Goal: Transaction & Acquisition: Book appointment/travel/reservation

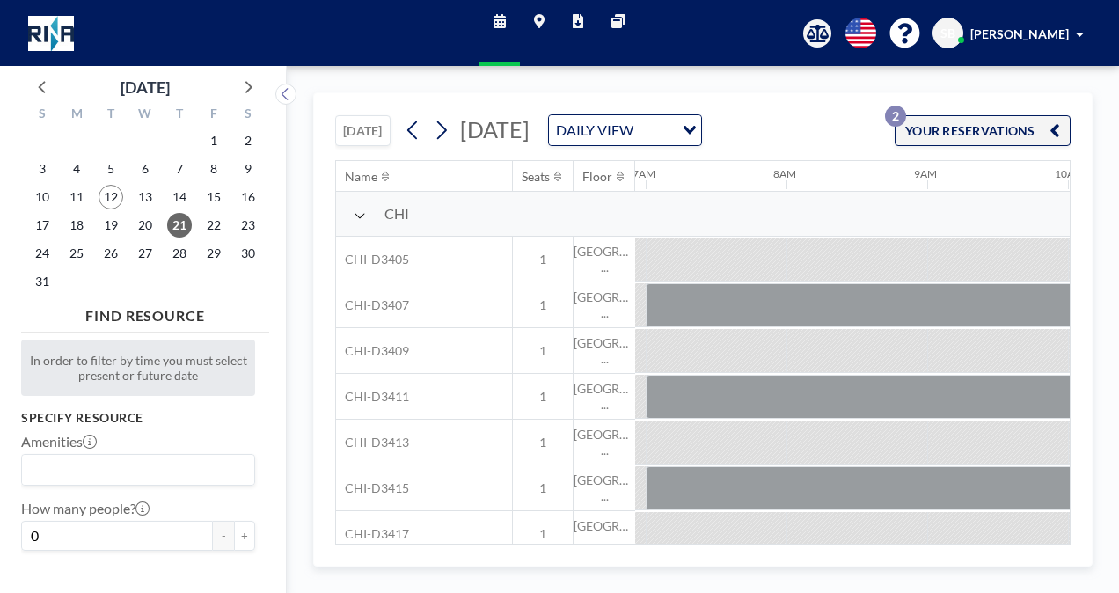
scroll to position [0, 985]
click at [76, 253] on span "25" at bounding box center [76, 253] width 25 height 25
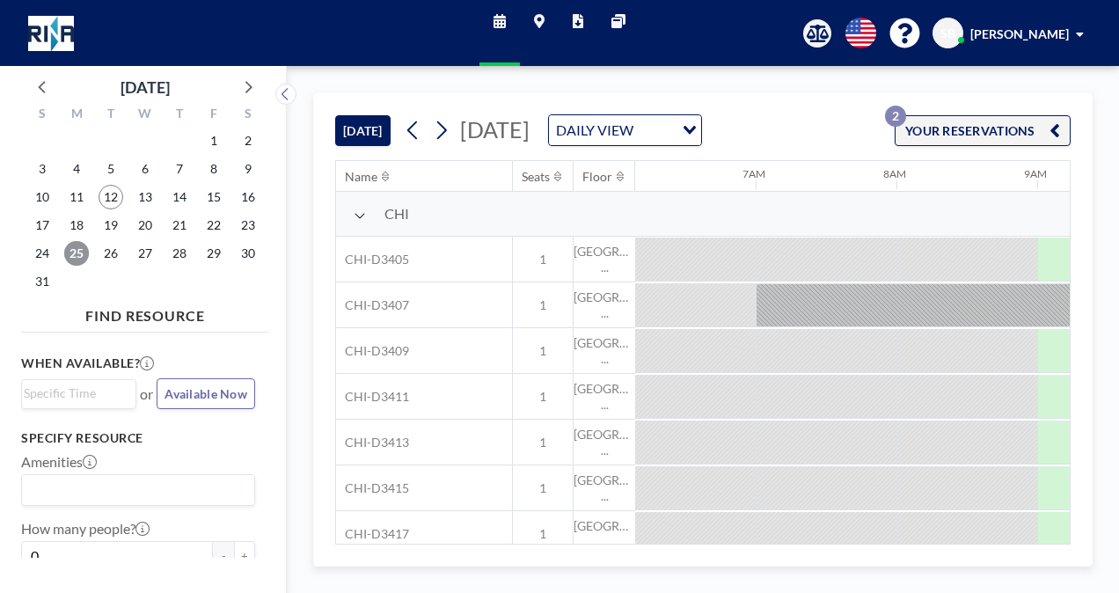
scroll to position [0, 1126]
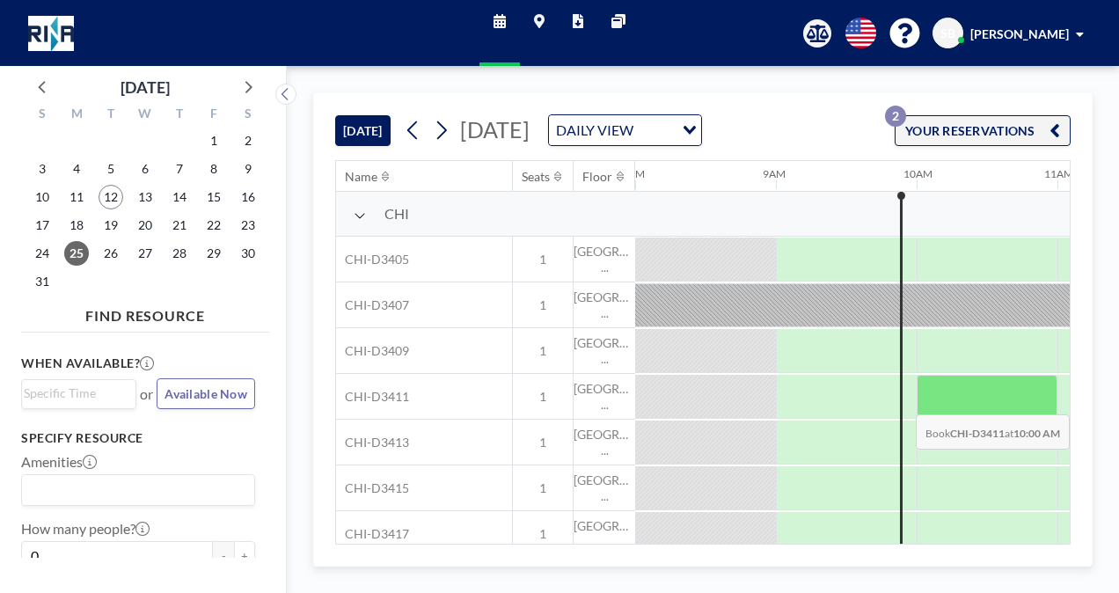
click at [917, 399] on div at bounding box center [987, 397] width 141 height 44
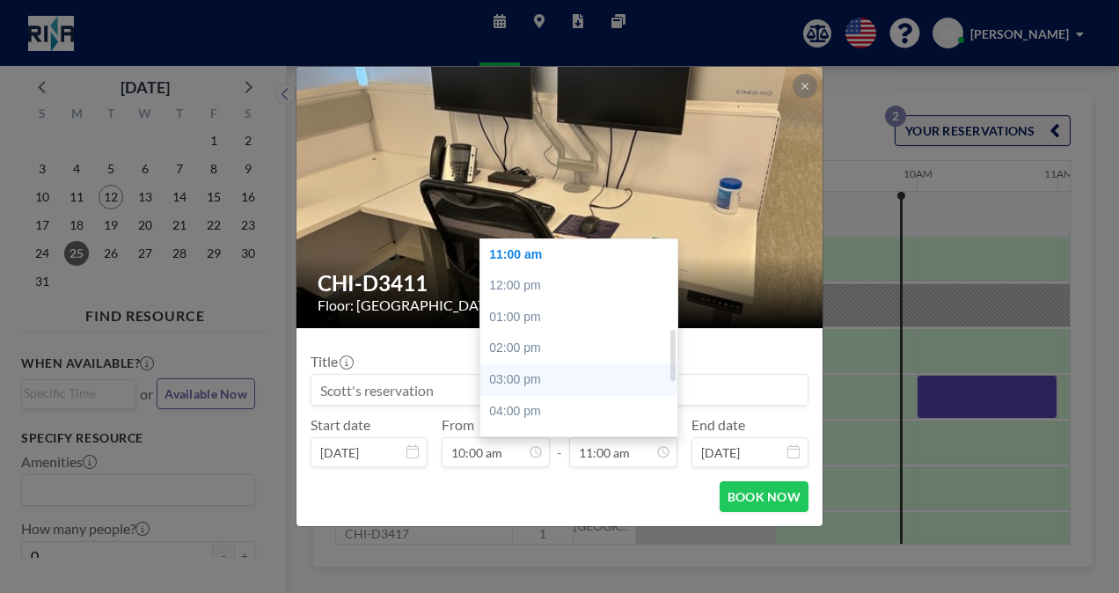
scroll to position [433, 0]
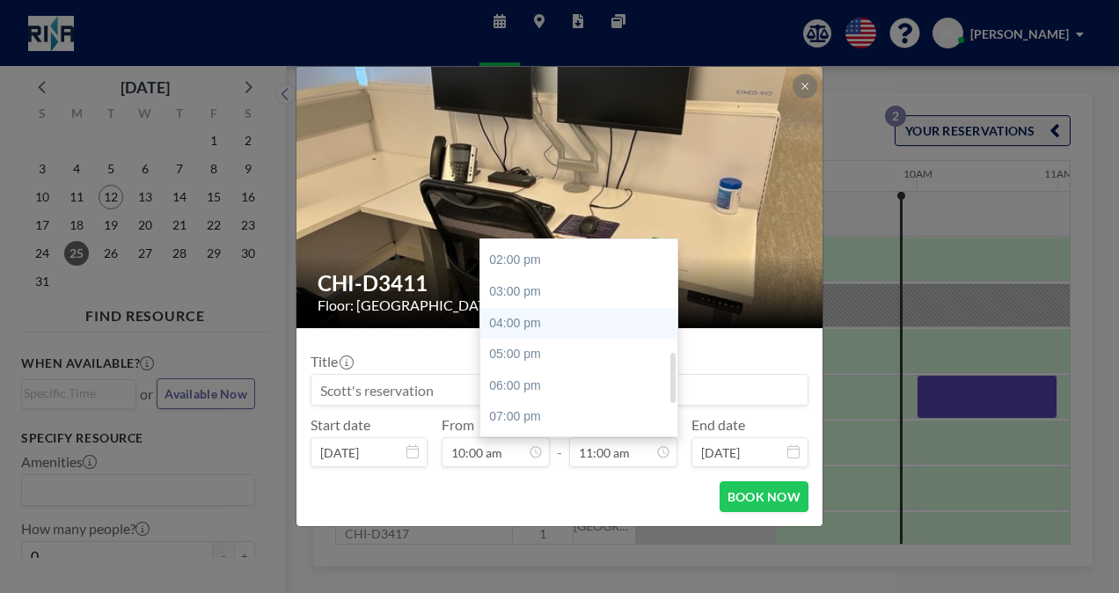
click at [599, 326] on div "04:00 pm" at bounding box center [583, 324] width 206 height 32
type input "04:00 pm"
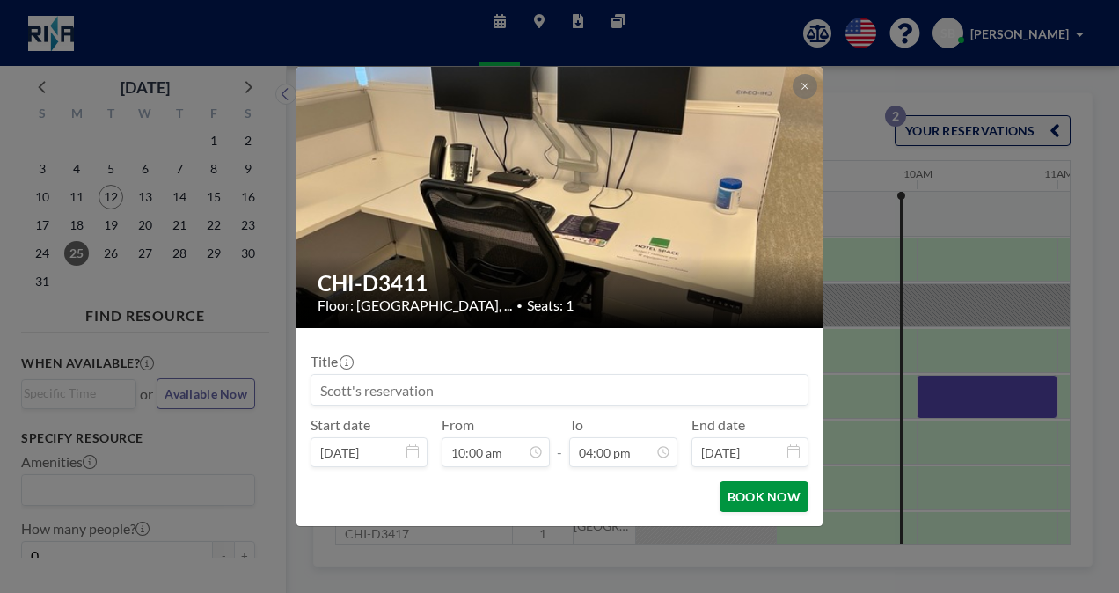
click at [758, 493] on button "BOOK NOW" at bounding box center [764, 496] width 89 height 31
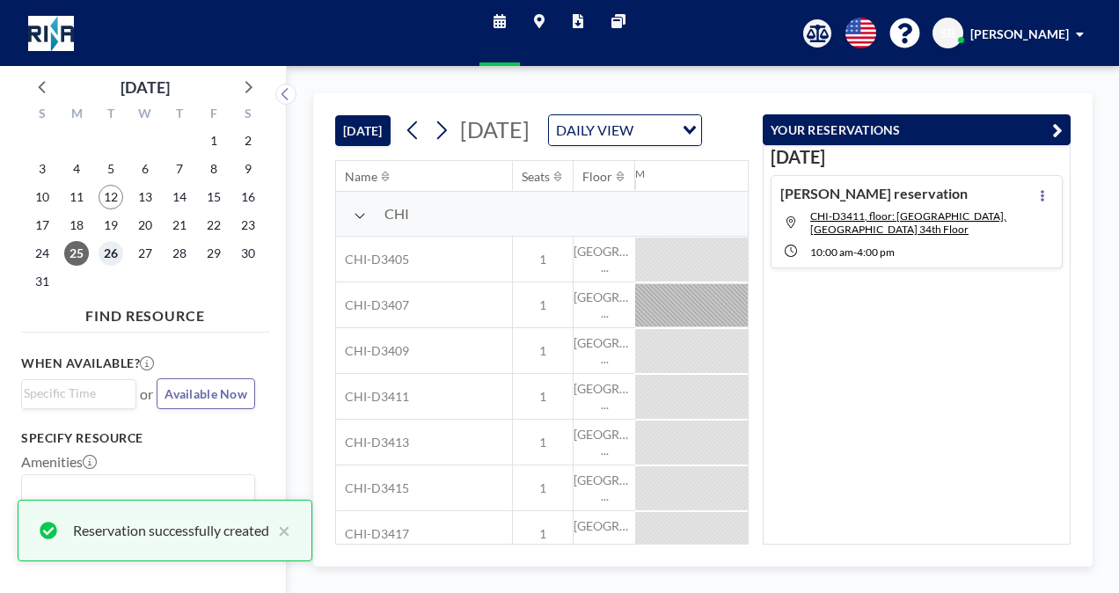
click at [112, 252] on span "26" at bounding box center [111, 253] width 25 height 25
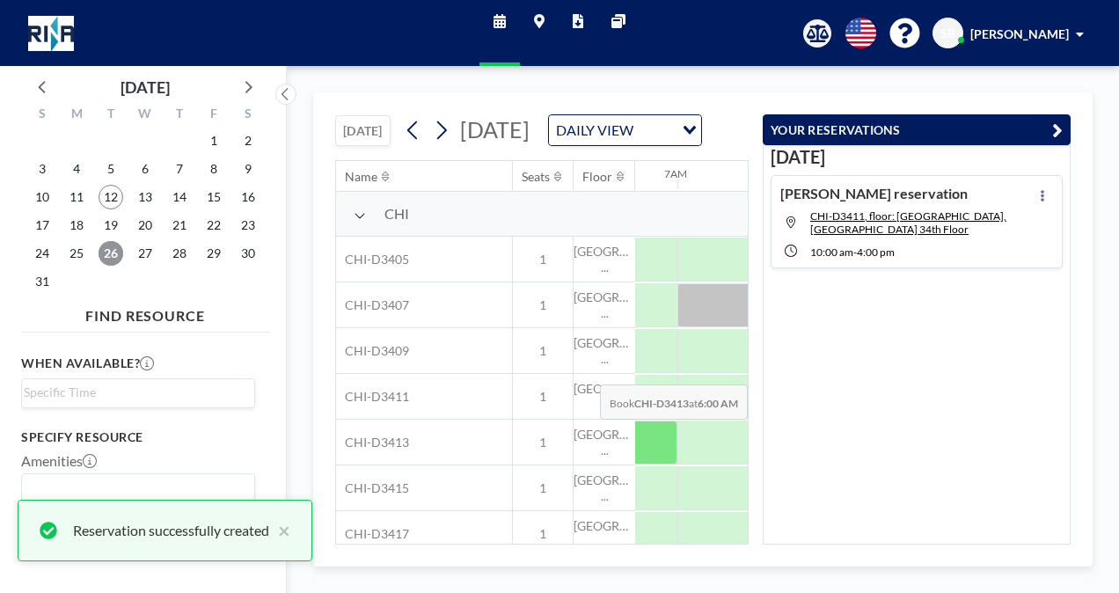
scroll to position [0, 985]
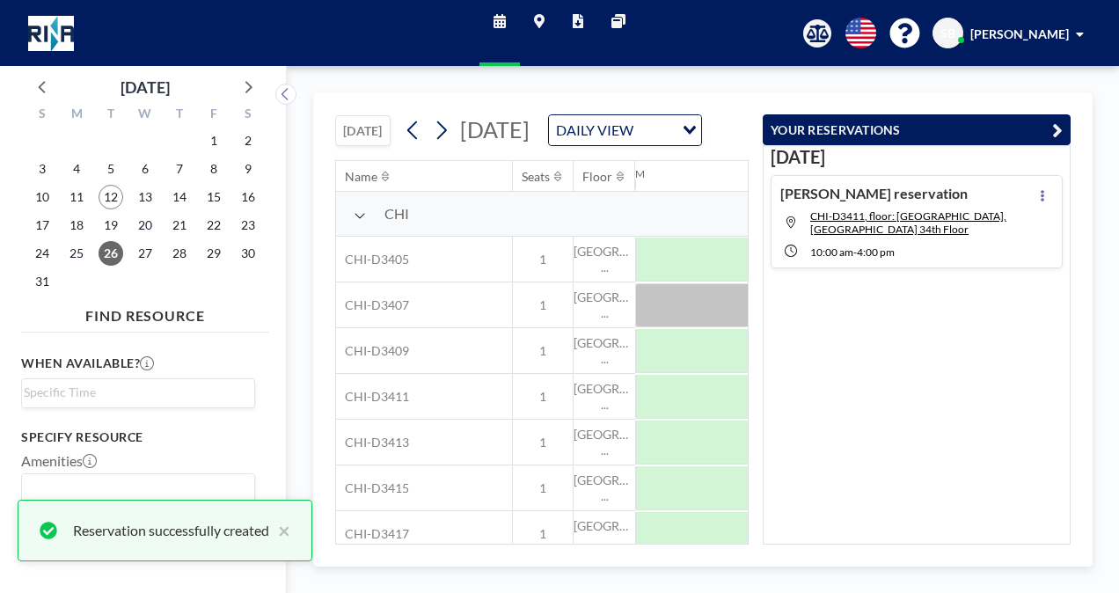
click at [1060, 127] on icon "button" at bounding box center [1057, 130] width 11 height 21
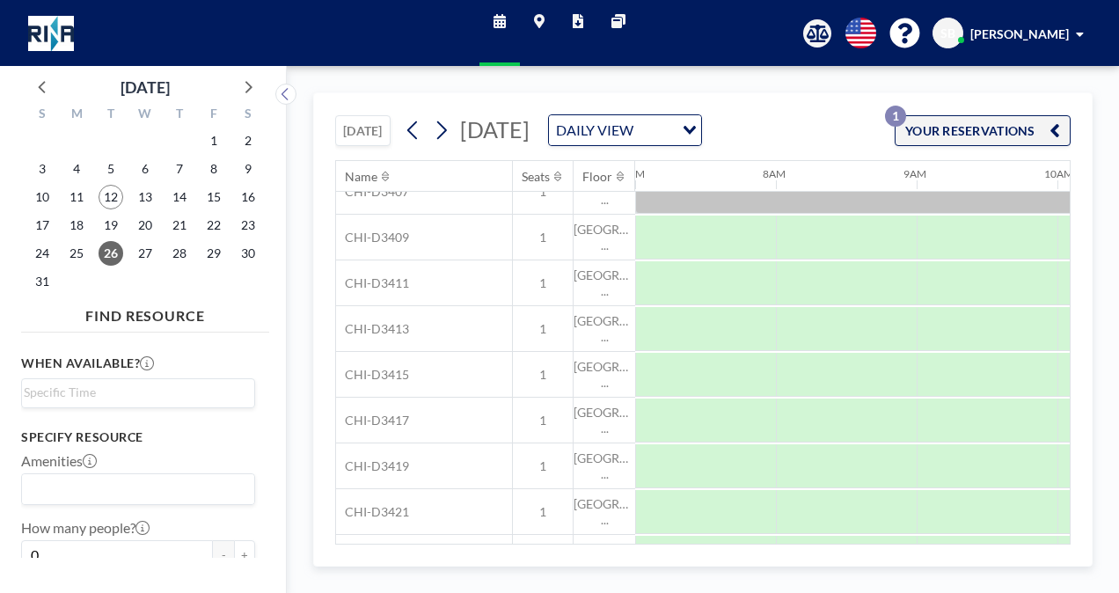
scroll to position [86, 985]
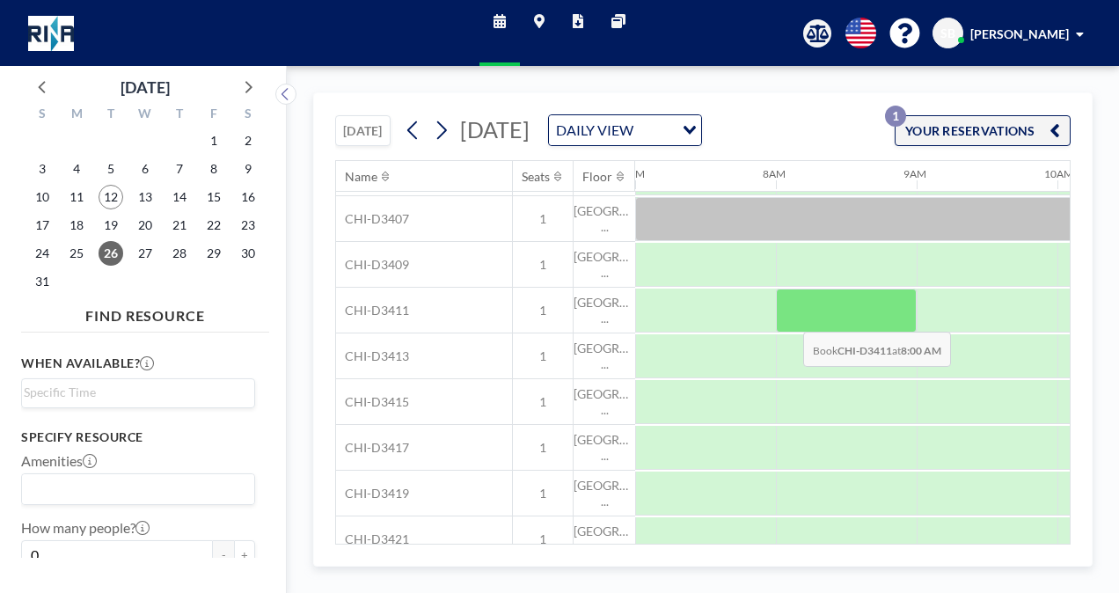
click at [789, 316] on div at bounding box center [846, 311] width 141 height 44
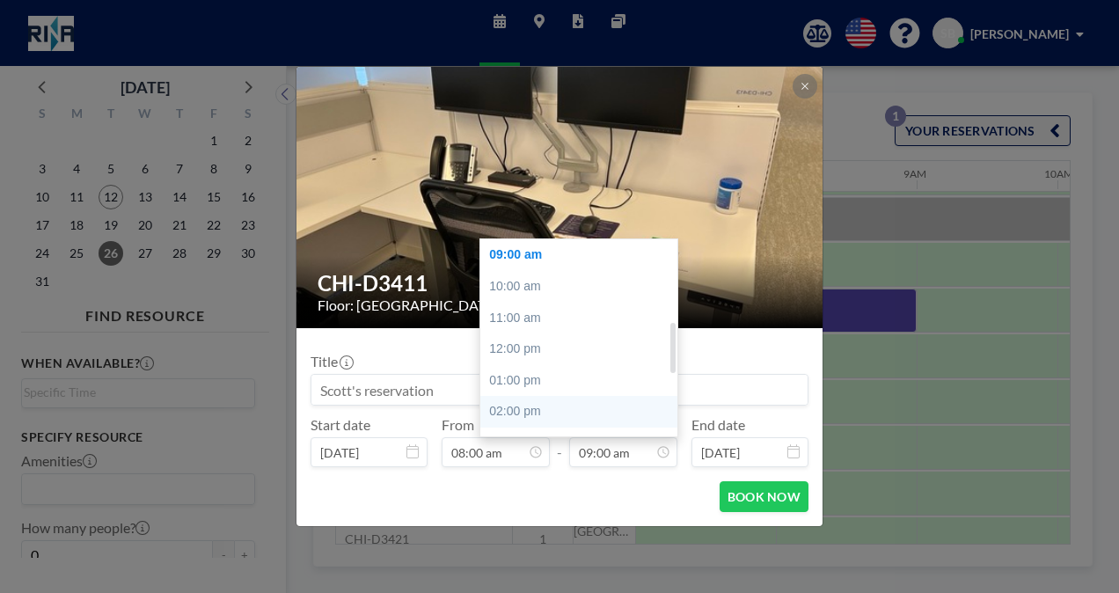
scroll to position [370, 0]
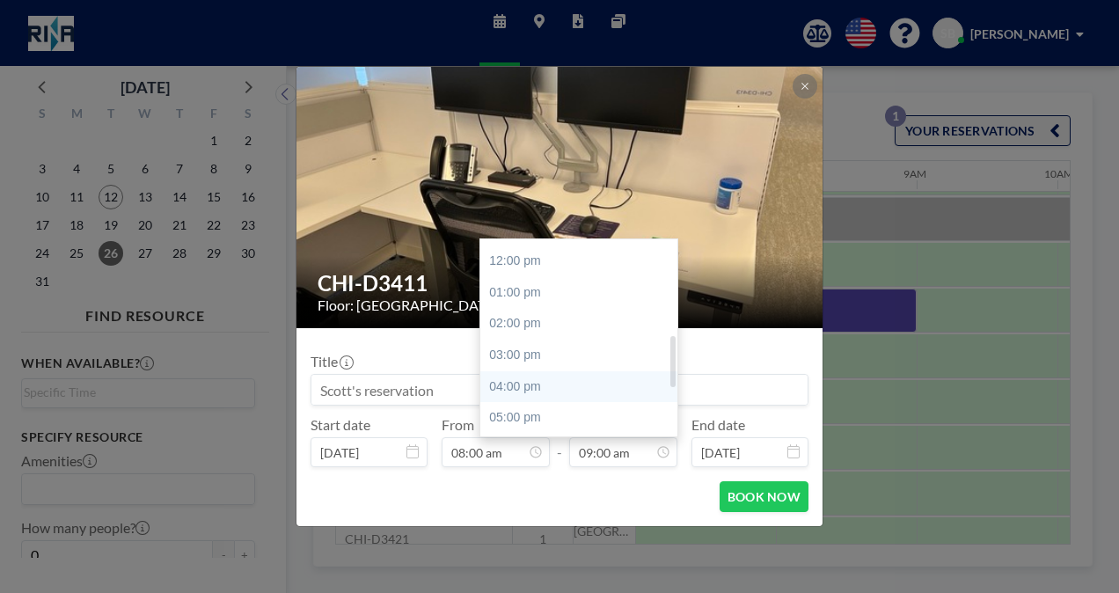
click at [561, 382] on div "04:00 pm" at bounding box center [583, 387] width 206 height 32
type input "04:00 pm"
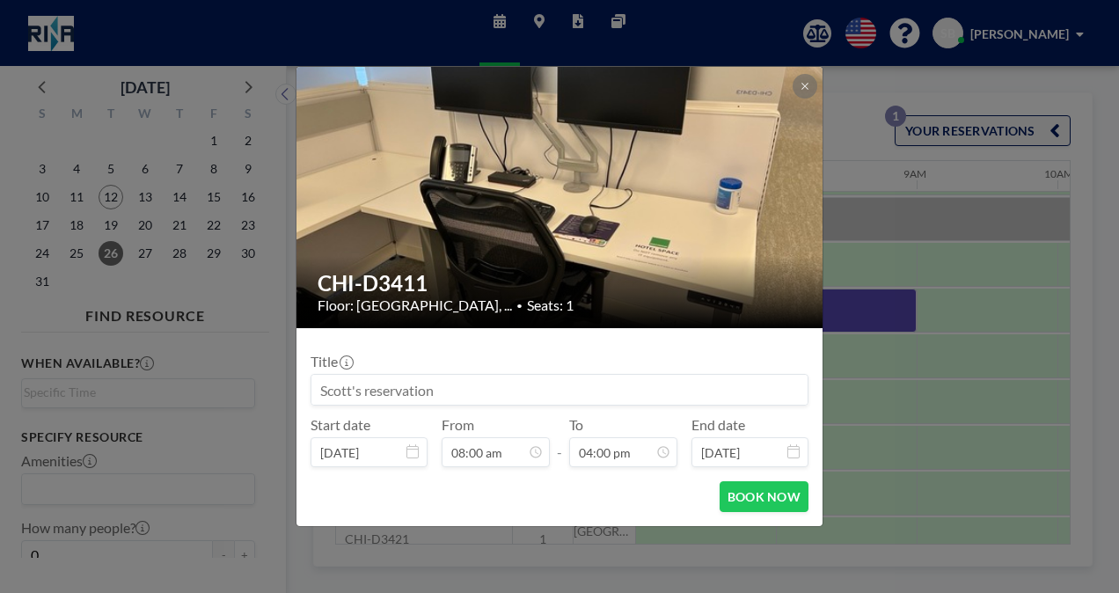
scroll to position [502, 0]
click at [776, 494] on button "BOOK NOW" at bounding box center [764, 496] width 89 height 31
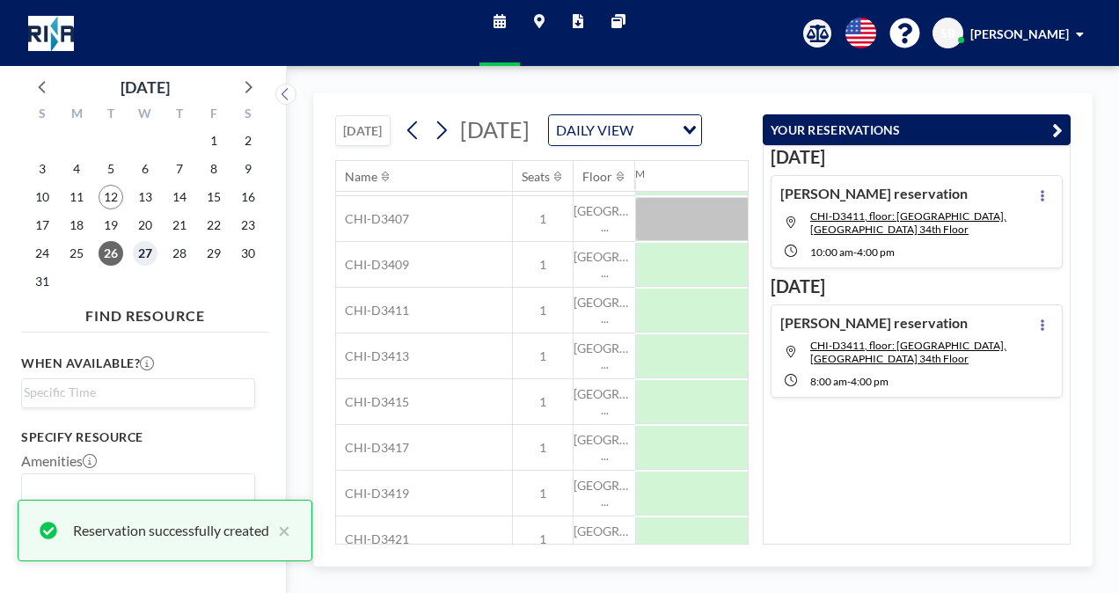
click at [144, 253] on span "27" at bounding box center [145, 253] width 25 height 25
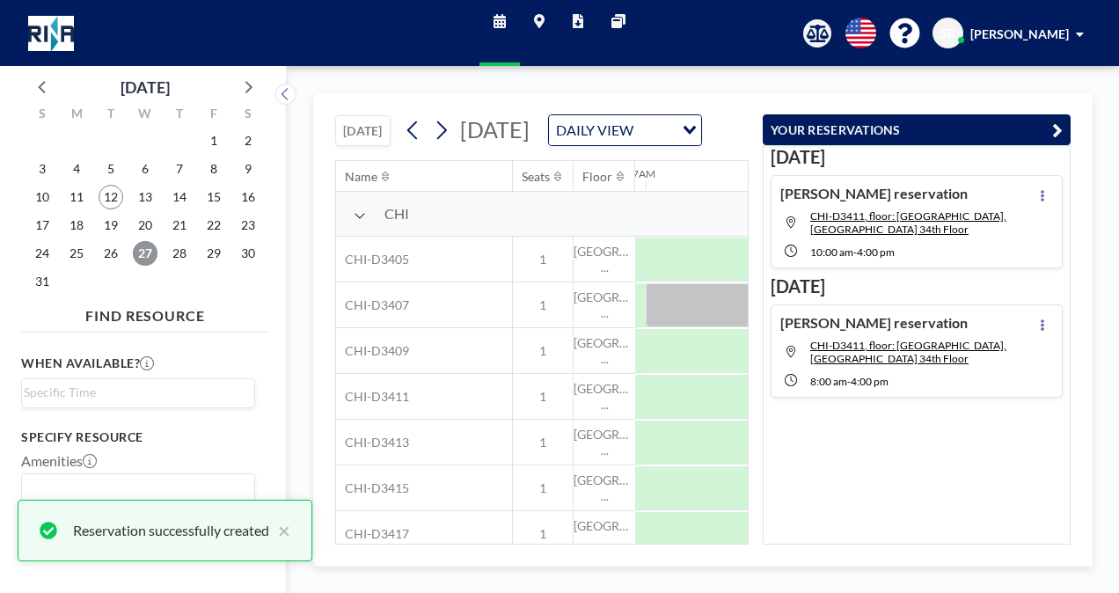
scroll to position [0, 985]
click at [1061, 125] on icon "button" at bounding box center [1057, 130] width 11 height 21
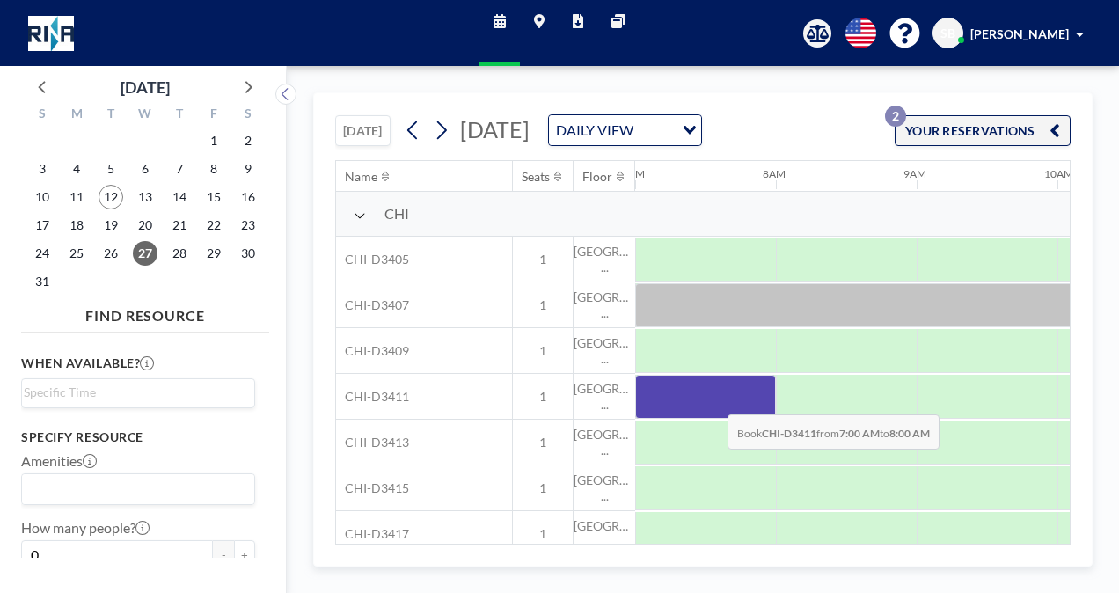
click at [714, 419] on div at bounding box center [705, 397] width 141 height 44
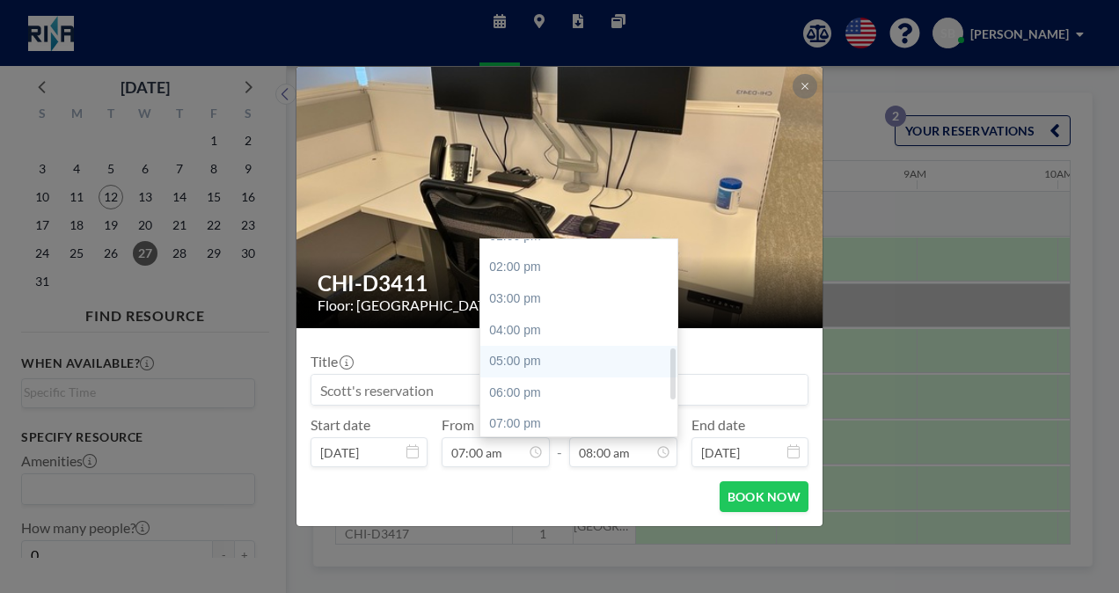
scroll to position [427, 0]
click at [591, 328] on div "04:00 pm" at bounding box center [583, 330] width 206 height 32
type input "04:00 pm"
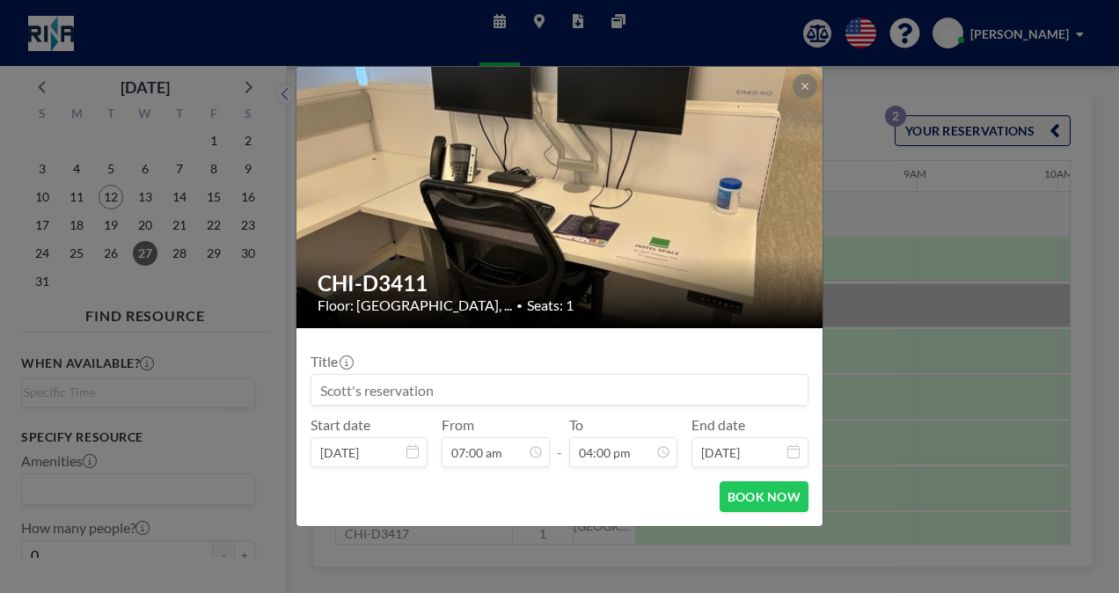
scroll to position [502, 0]
click at [768, 498] on button "BOOK NOW" at bounding box center [764, 496] width 89 height 31
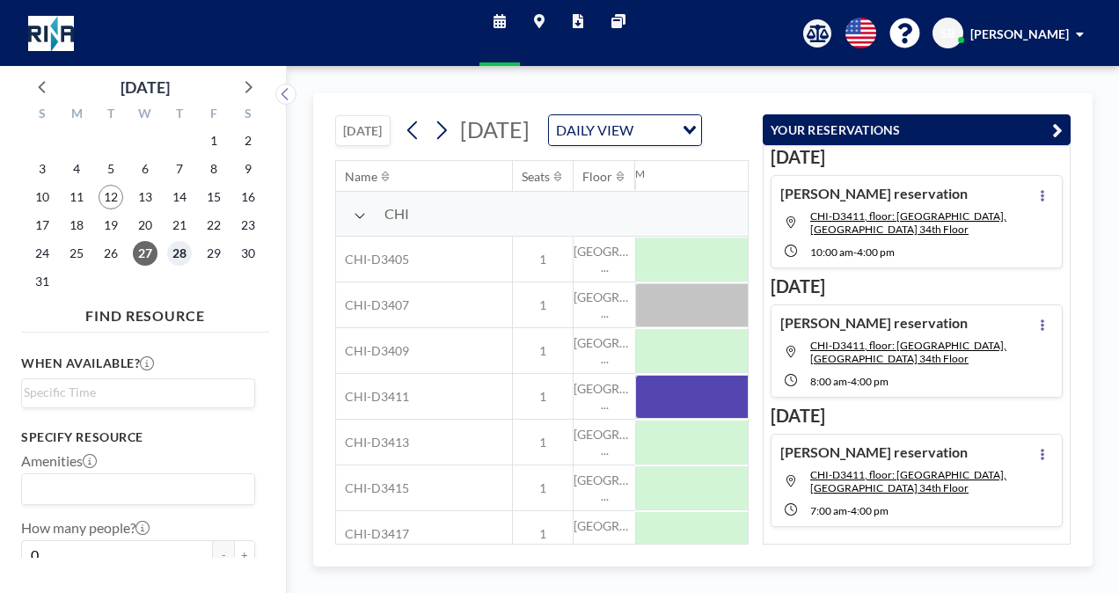
click at [176, 253] on span "28" at bounding box center [179, 253] width 25 height 25
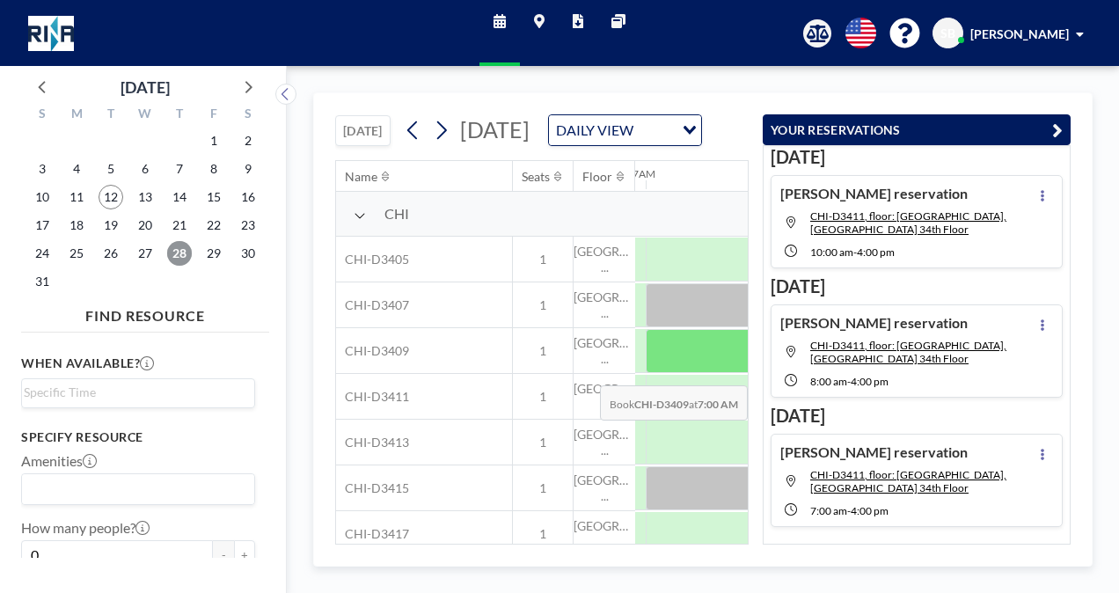
scroll to position [0, 985]
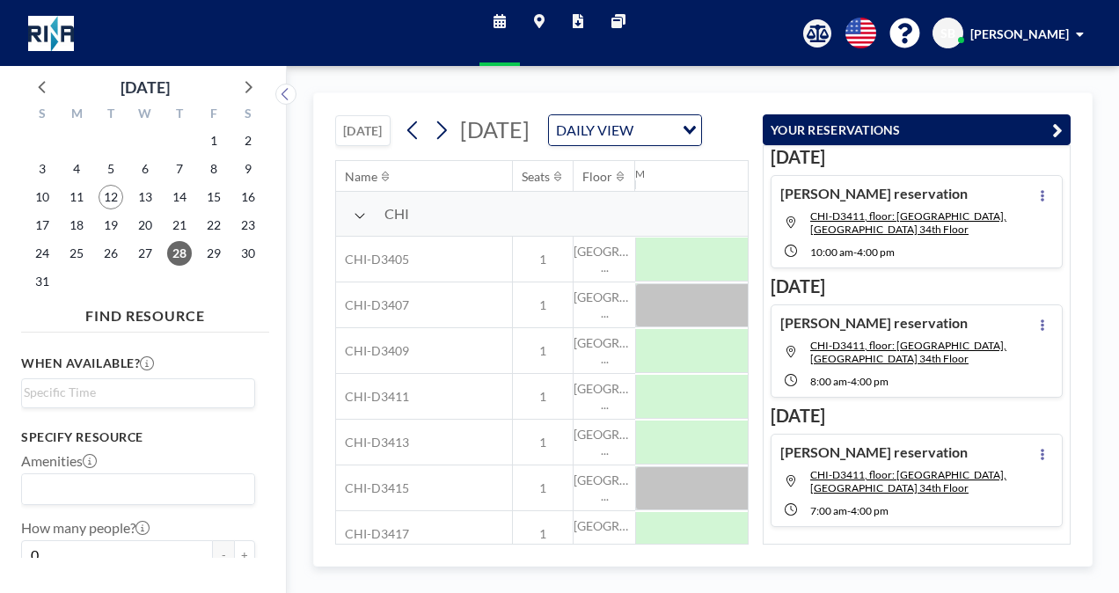
click at [1059, 127] on icon "button" at bounding box center [1057, 130] width 11 height 21
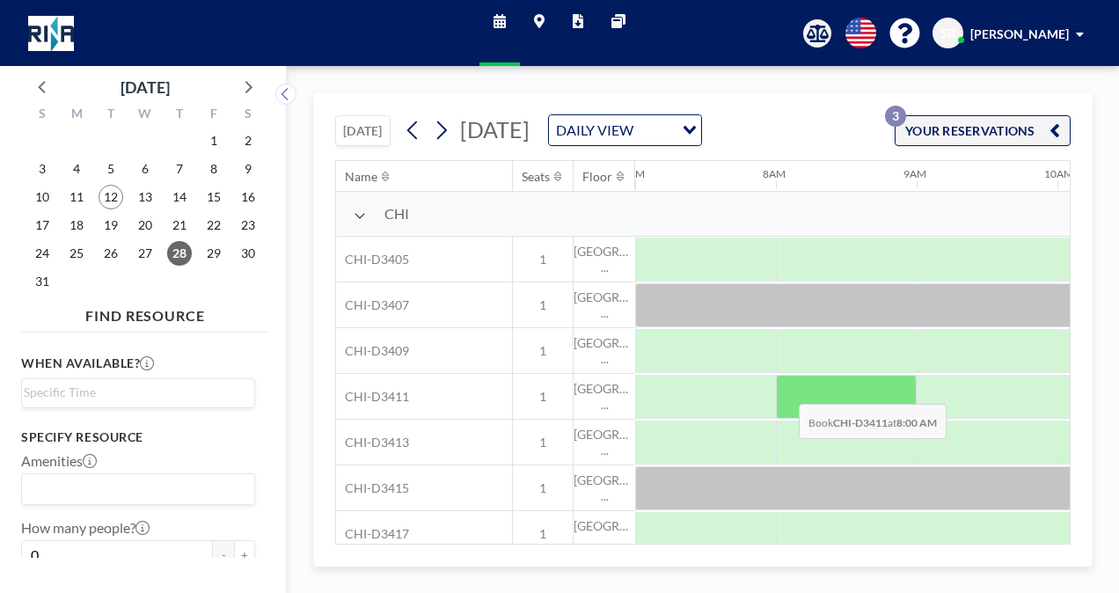
drag, startPoint x: 776, startPoint y: 413, endPoint x: 785, endPoint y: 414, distance: 8.8
click at [785, 414] on div at bounding box center [846, 397] width 141 height 44
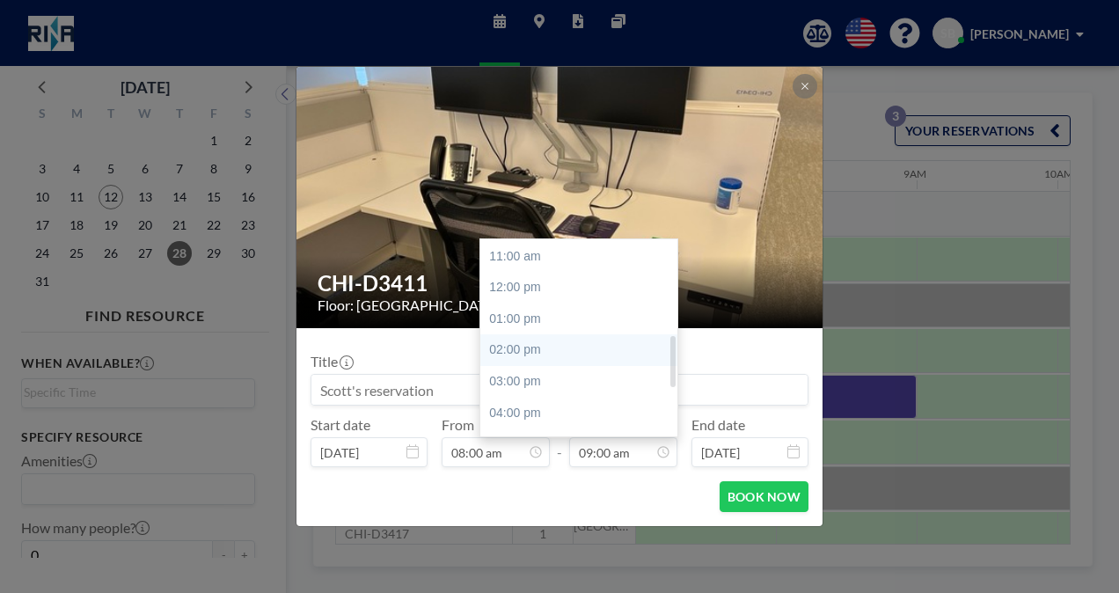
scroll to position [370, 0]
click at [610, 393] on div "04:00 pm" at bounding box center [583, 387] width 206 height 32
type input "04:00 pm"
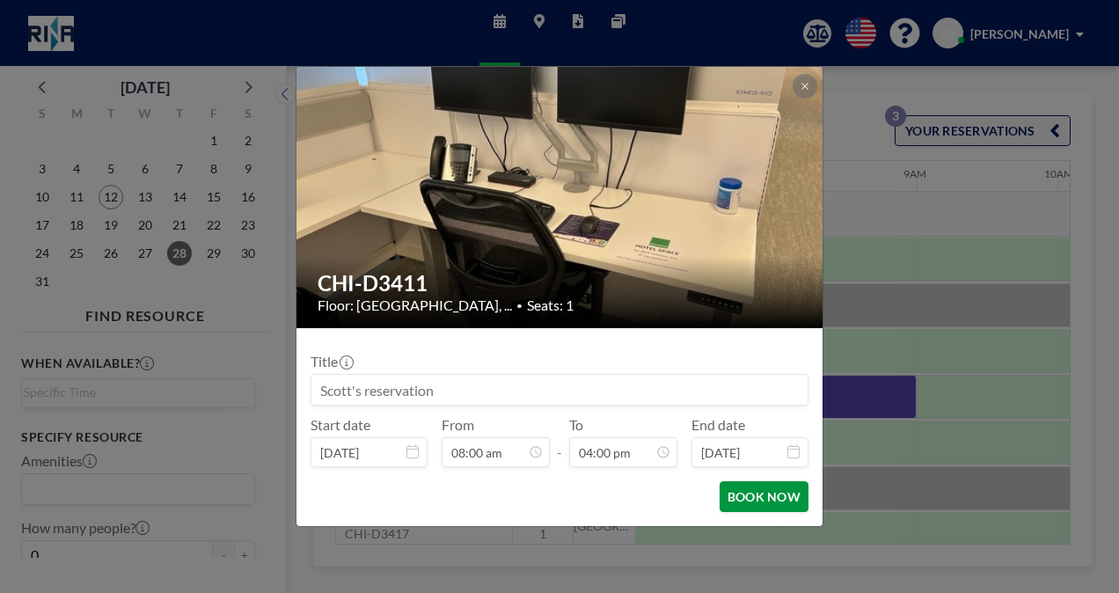
scroll to position [502, 0]
click at [773, 498] on button "BOOK NOW" at bounding box center [764, 496] width 89 height 31
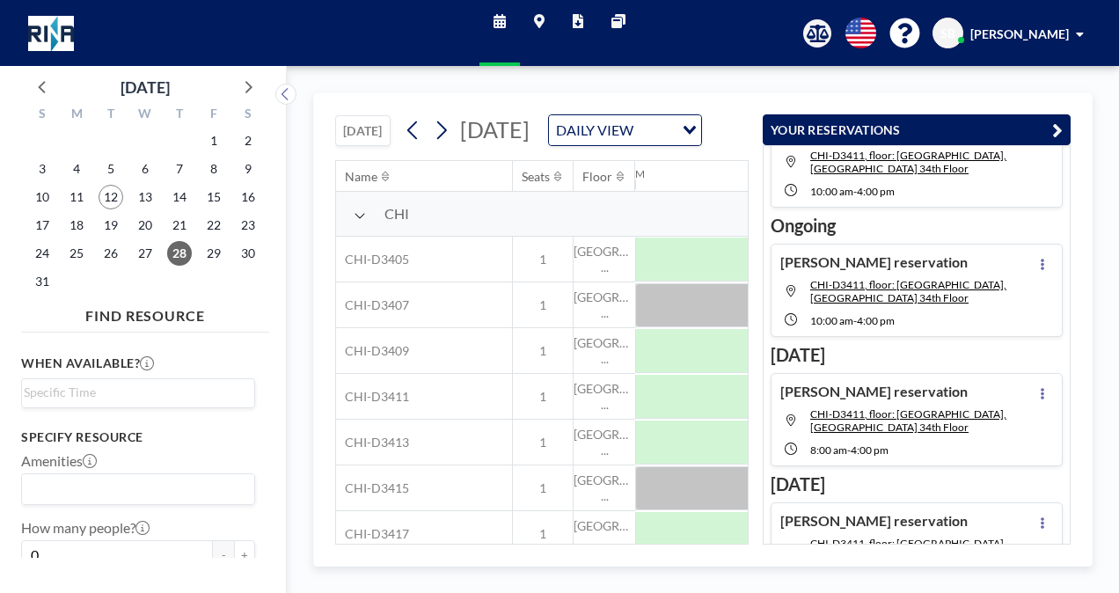
scroll to position [0, 0]
